Goal: Information Seeking & Learning: Learn about a topic

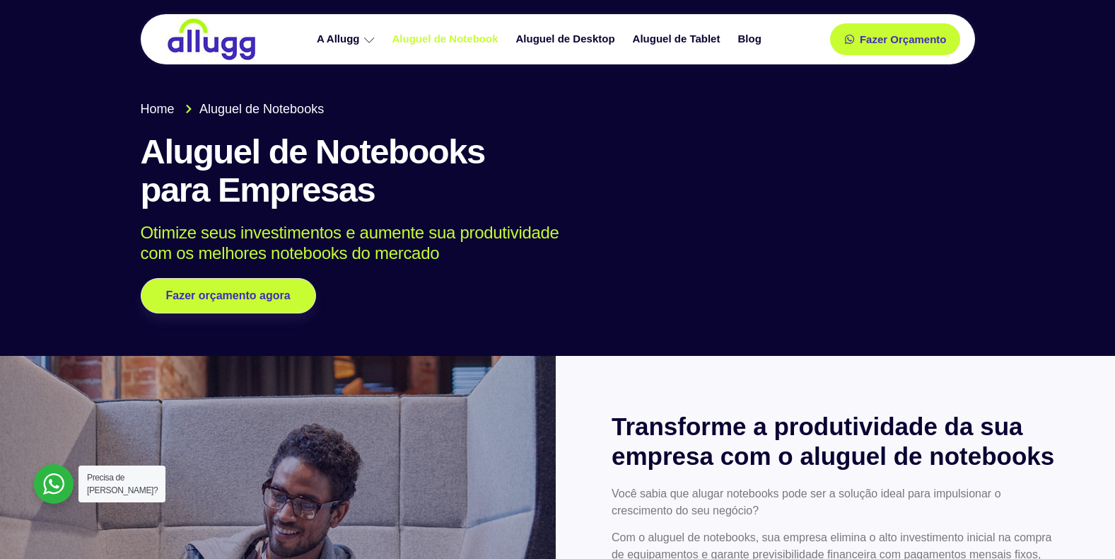
click at [460, 42] on link "Aluguel de Notebook" at bounding box center [447, 39] width 124 height 25
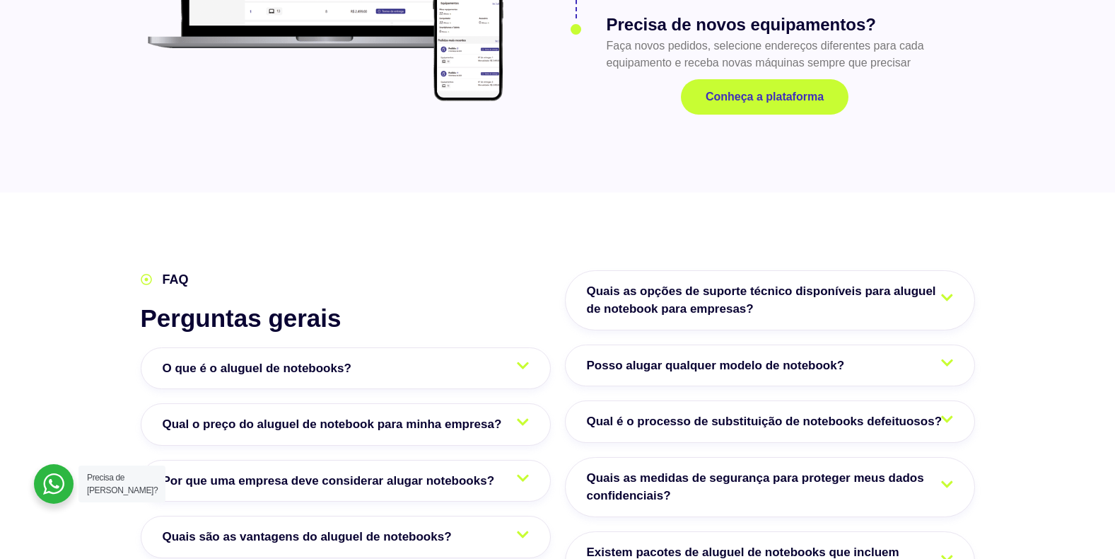
scroll to position [2134, 0]
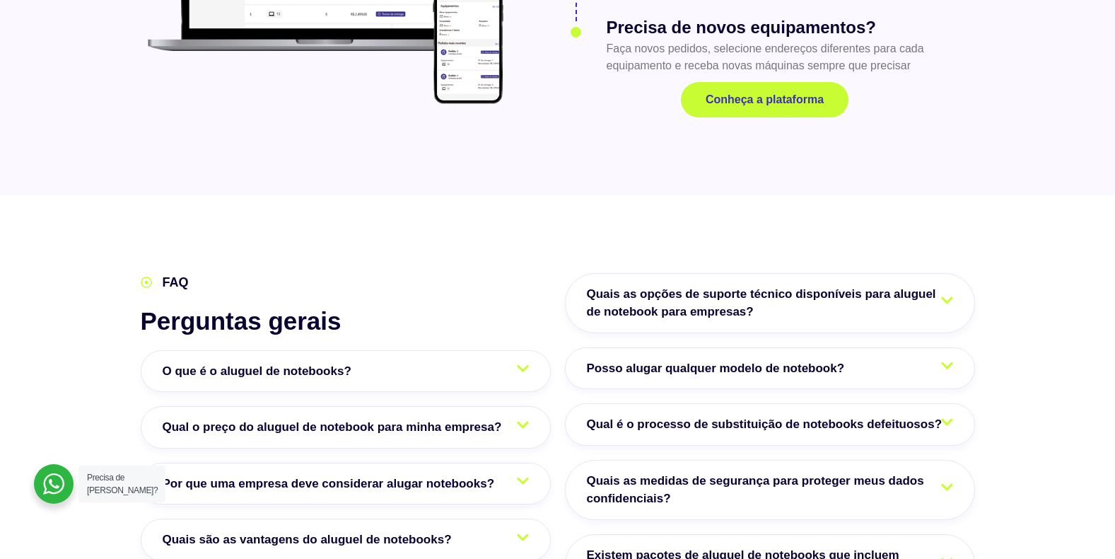
click at [470, 350] on link "O que é o aluguel de notebooks?" at bounding box center [346, 371] width 410 height 42
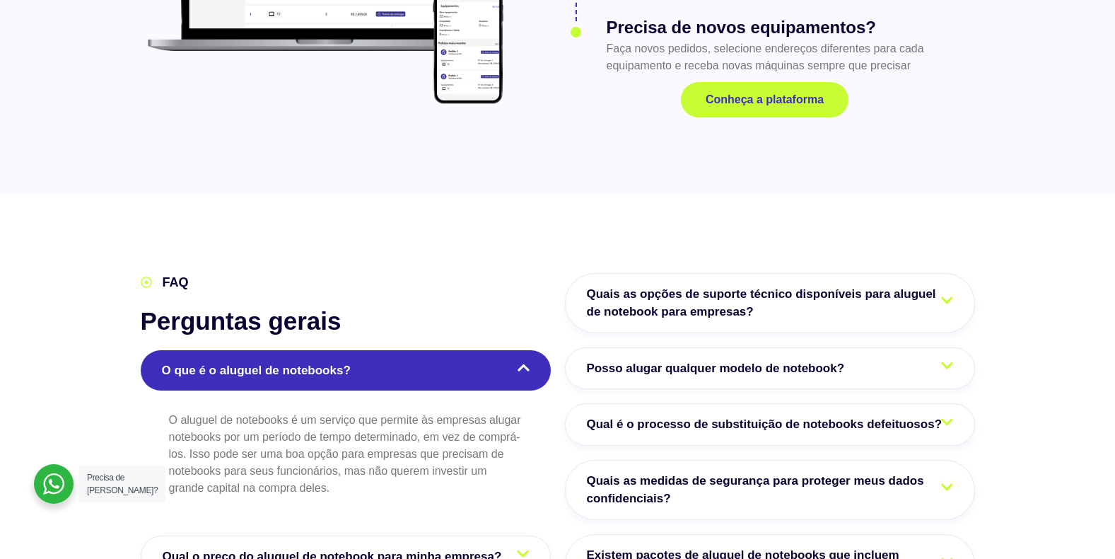
click at [494, 350] on link "O que é o aluguel de notebooks?" at bounding box center [346, 370] width 410 height 41
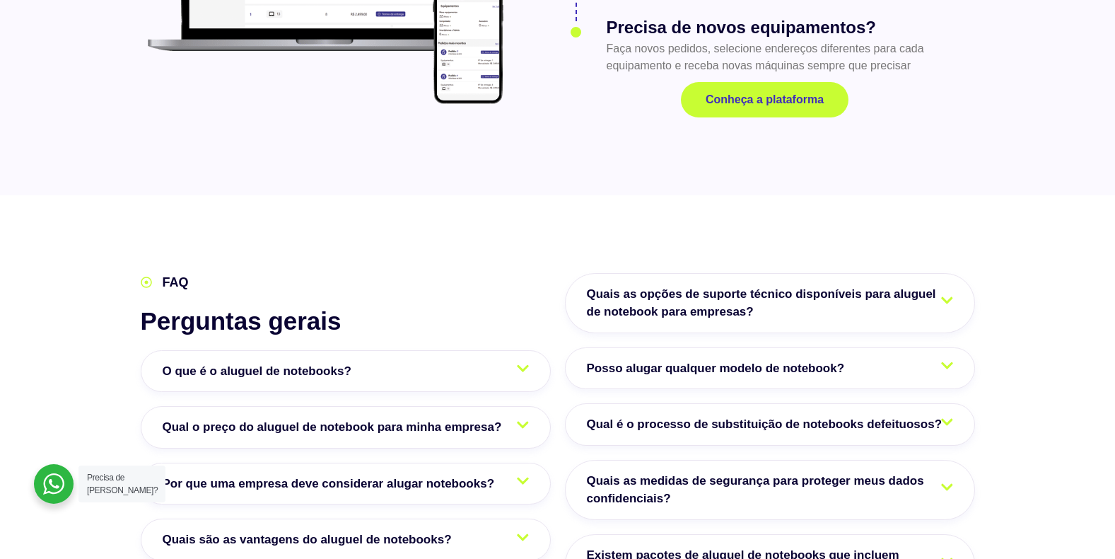
click at [504, 418] on span "Qual o preço do aluguel de notebook para minha empresa?" at bounding box center [336, 427] width 347 height 18
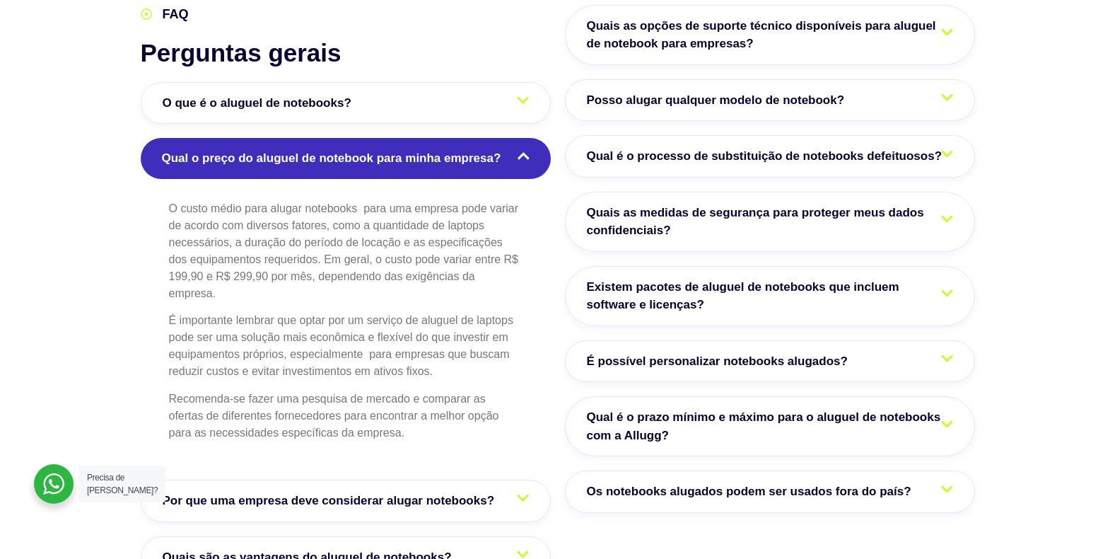
scroll to position [2417, 0]
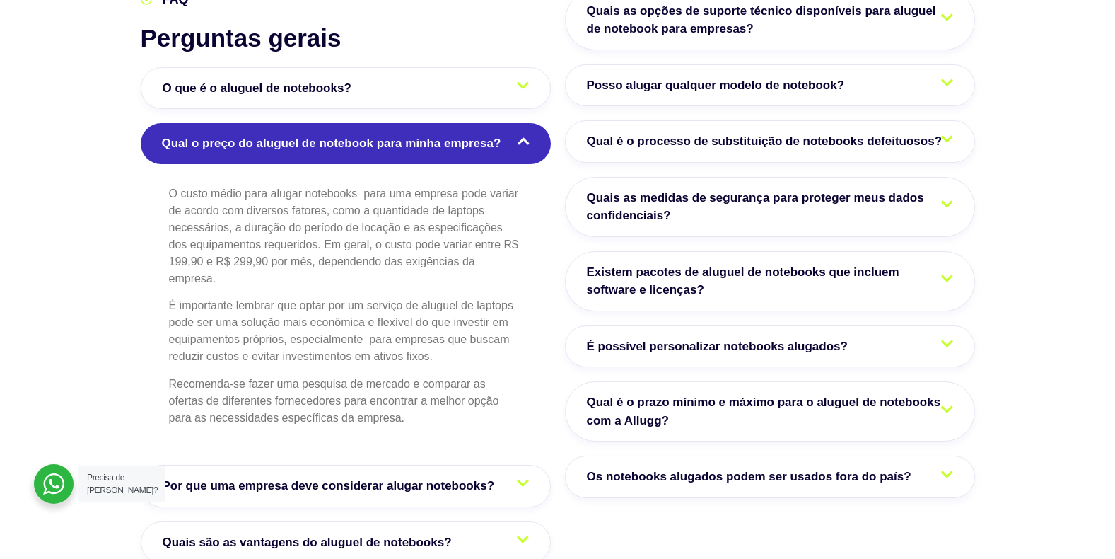
click at [446, 134] on span "Qual o preço do aluguel de notebook para minha empresa?" at bounding box center [335, 143] width 347 height 18
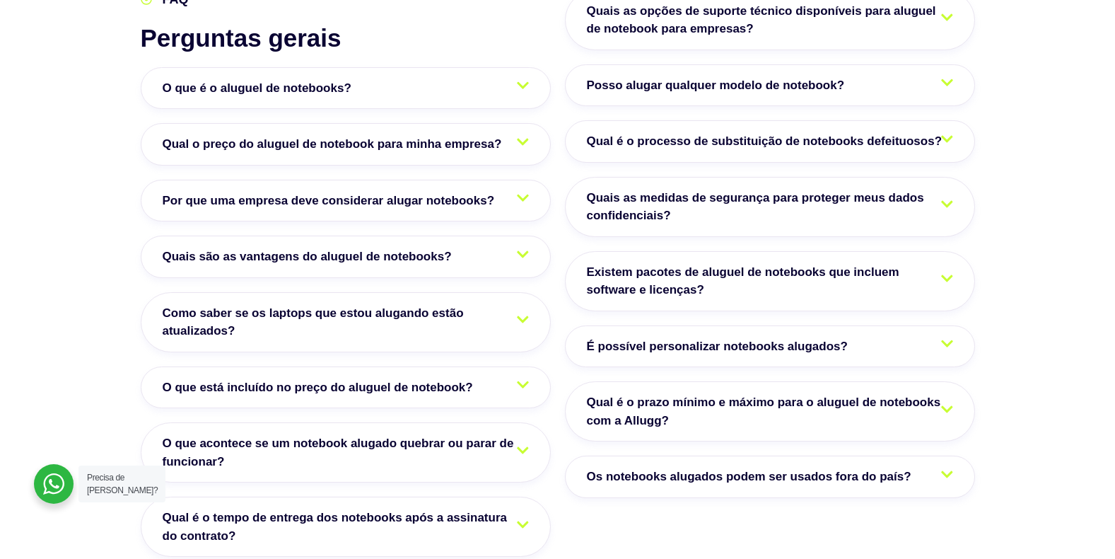
click at [454, 237] on link "Quais são as vantagens do aluguel de notebooks?" at bounding box center [346, 257] width 410 height 42
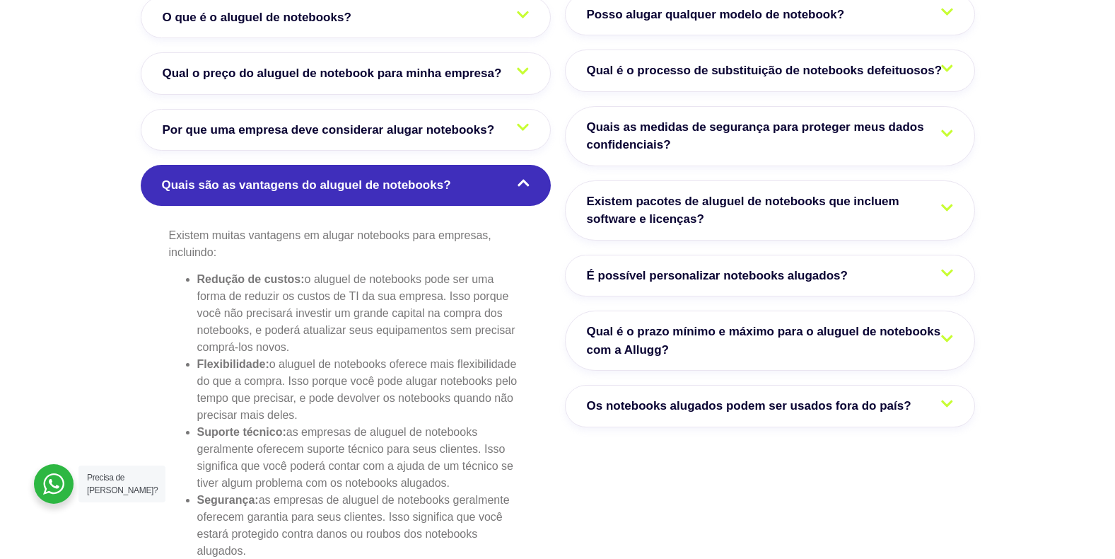
scroll to position [2558, 0]
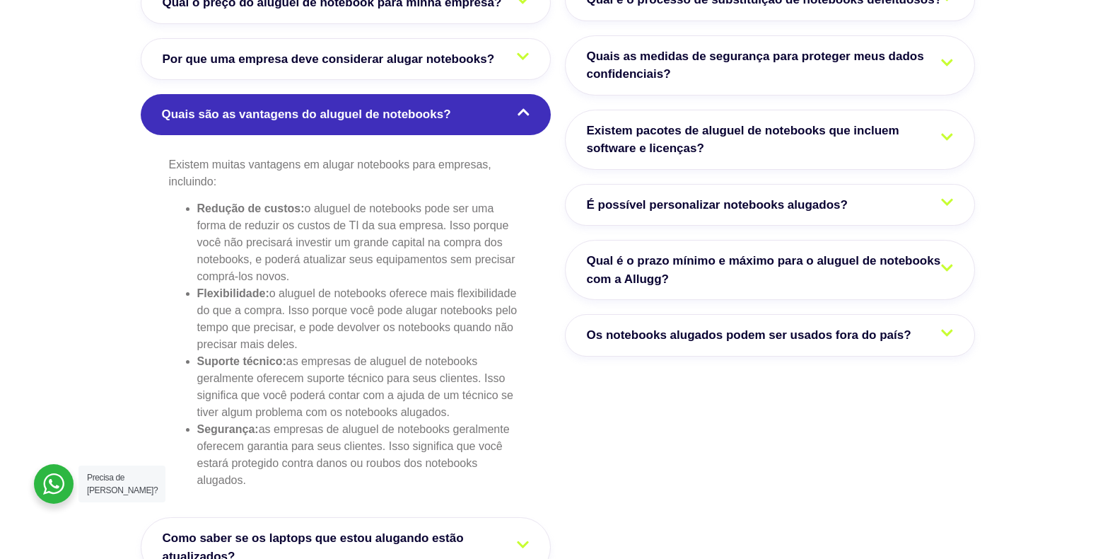
click at [394, 94] on link "Quais são as vantagens do aluguel de notebooks?" at bounding box center [346, 114] width 410 height 41
